Goal: Contribute content: Add original content to the website for others to see

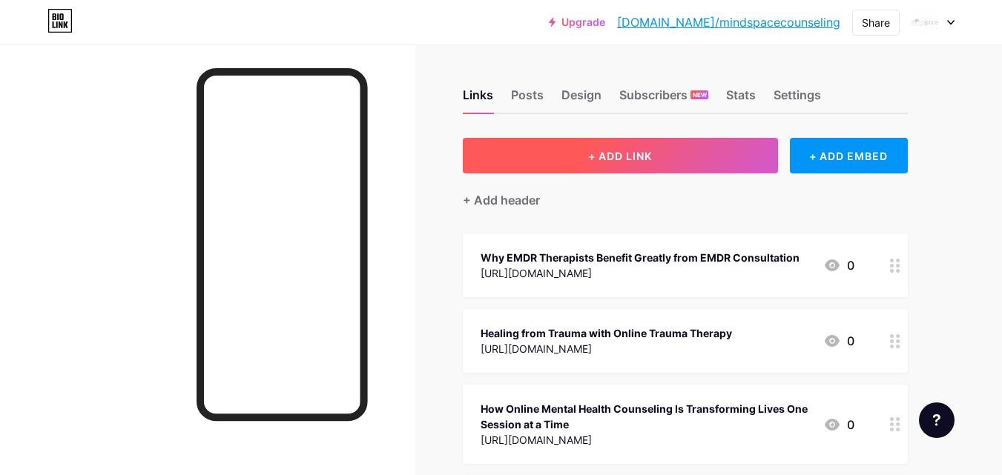
click at [622, 148] on button "+ ADD LINK" at bounding box center [620, 156] width 315 height 36
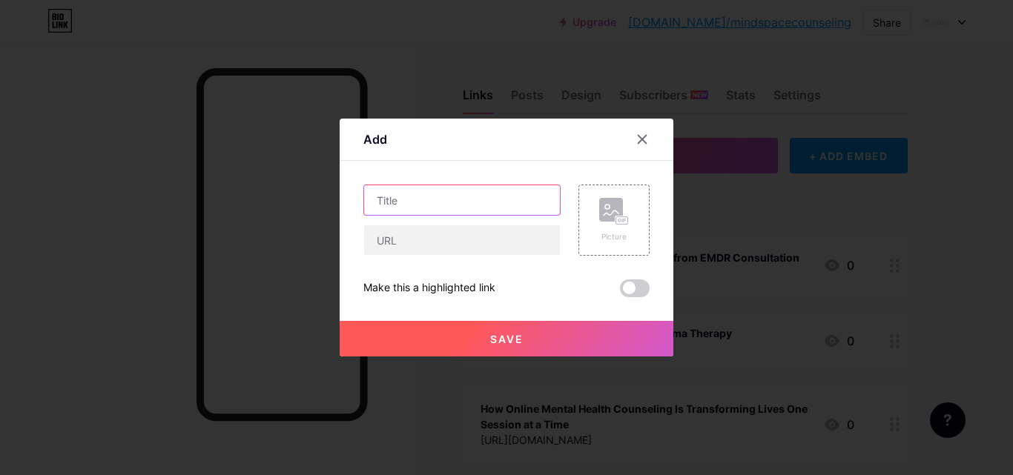
click at [406, 207] on input "text" at bounding box center [462, 200] width 196 height 30
click at [399, 191] on input "text" at bounding box center [462, 200] width 196 height 30
paste input "Healing and Support Through EMDR Therapy and [MEDICAL_DATA] in [GEOGRAPHIC_DATA…"
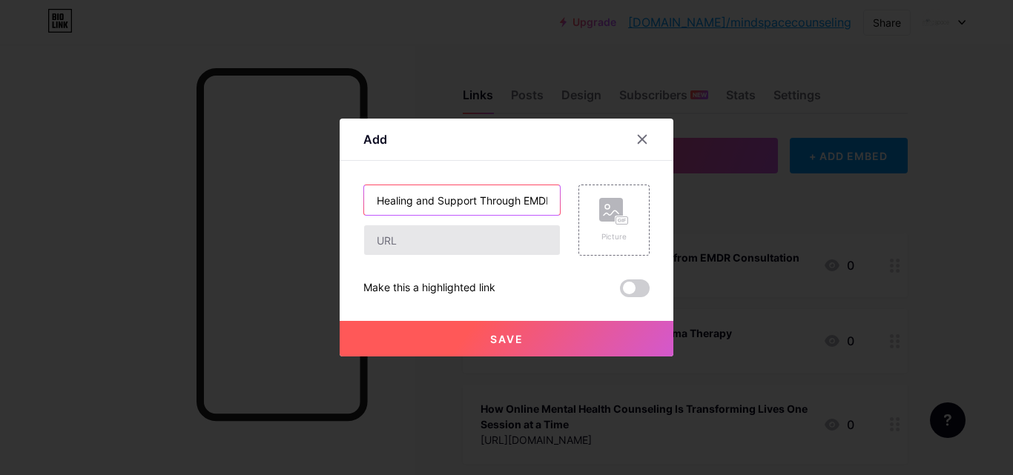
scroll to position [0, 238]
type input "Healing and Support Through EMDR Therapy and [MEDICAL_DATA] in [GEOGRAPHIC_DATA…"
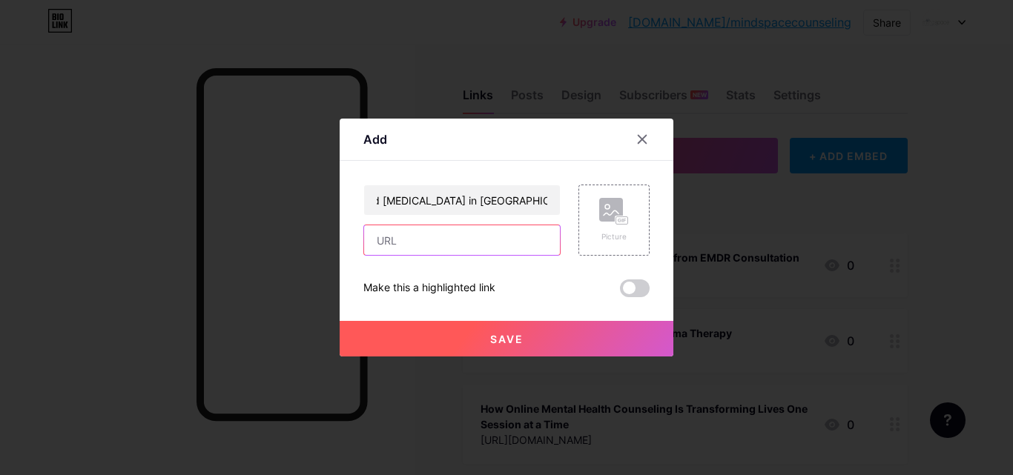
click at [416, 251] on input "text" at bounding box center [462, 240] width 196 height 30
paste input "[URL][DOMAIN_NAME]"
type input "[URL][DOMAIN_NAME]"
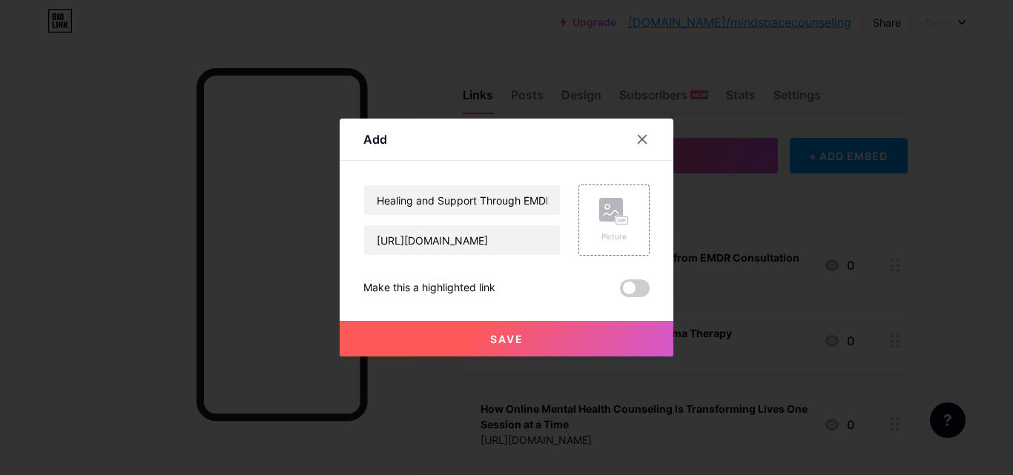
click at [522, 343] on button "Save" at bounding box center [507, 339] width 334 height 36
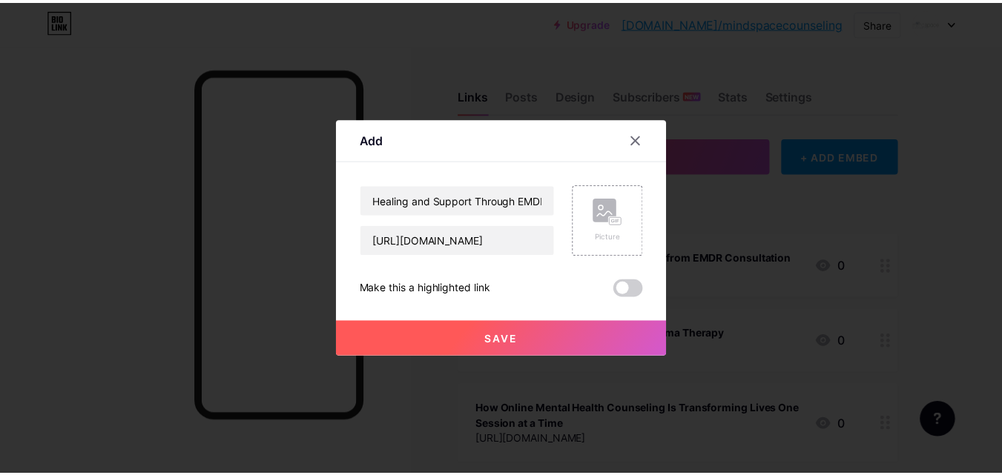
scroll to position [0, 0]
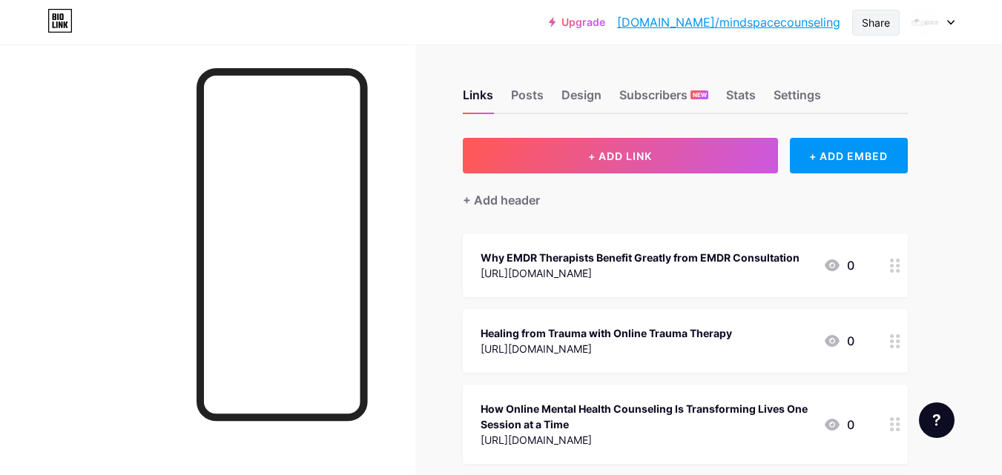
click at [874, 27] on div "Share" at bounding box center [876, 23] width 28 height 16
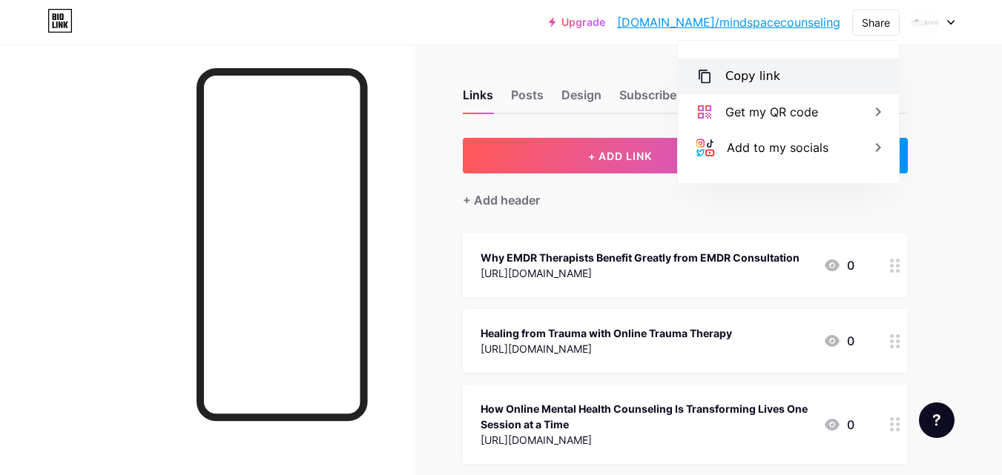
click at [763, 79] on div "Copy link" at bounding box center [752, 76] width 55 height 18
